Goal: Find specific page/section: Find specific page/section

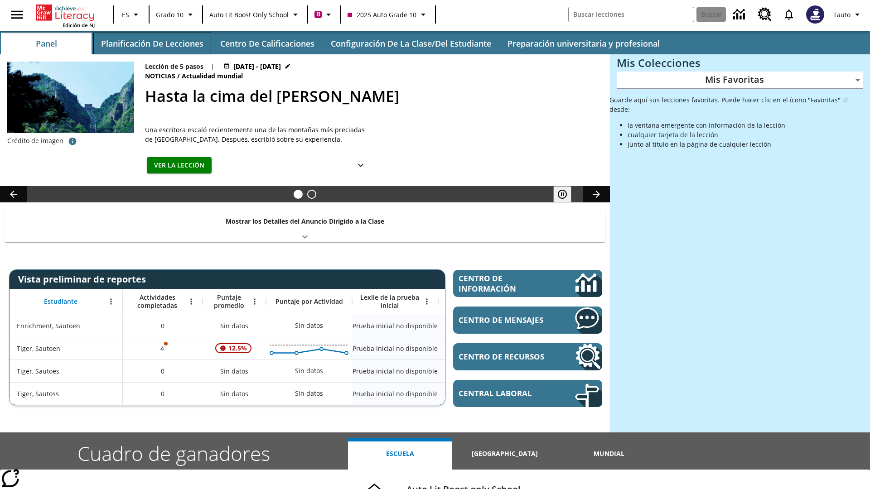
click at [152, 44] on button "Planificación de lecciones" at bounding box center [152, 44] width 118 height 22
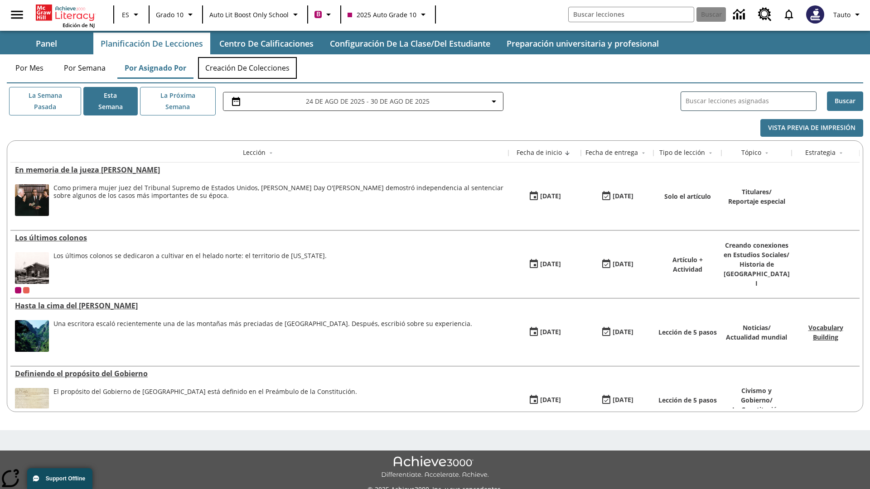
click at [247, 68] on button "Creación de colecciones" at bounding box center [247, 68] width 99 height 22
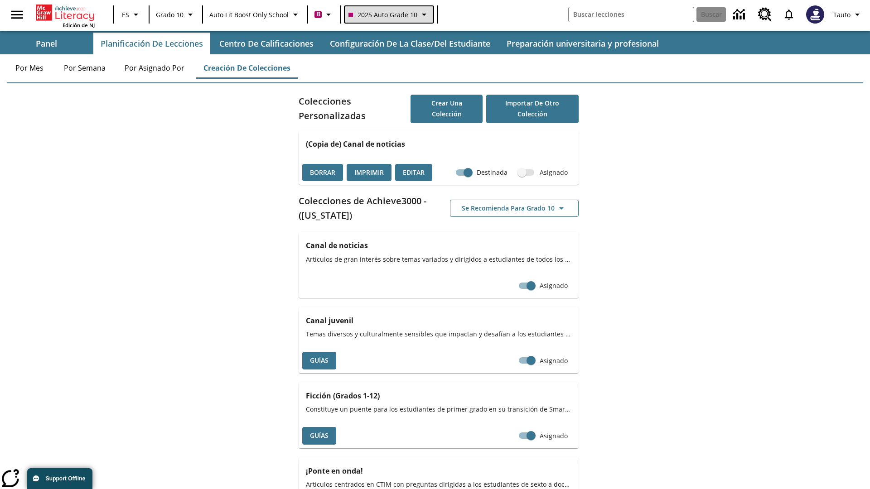
click at [388, 15] on span "2025 Auto Grade 10" at bounding box center [382, 15] width 69 height 10
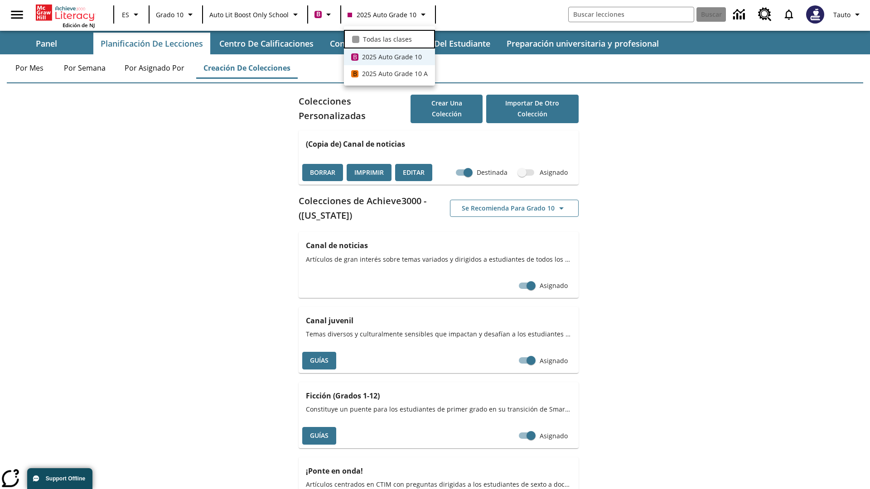
click at [389, 38] on span "Todas las clases" at bounding box center [387, 39] width 49 height 10
